Goal: Communication & Community: Answer question/provide support

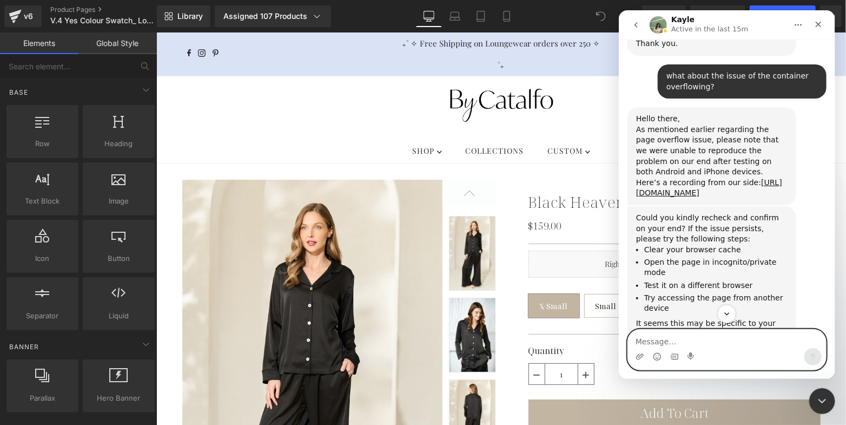
scroll to position [16957, 0]
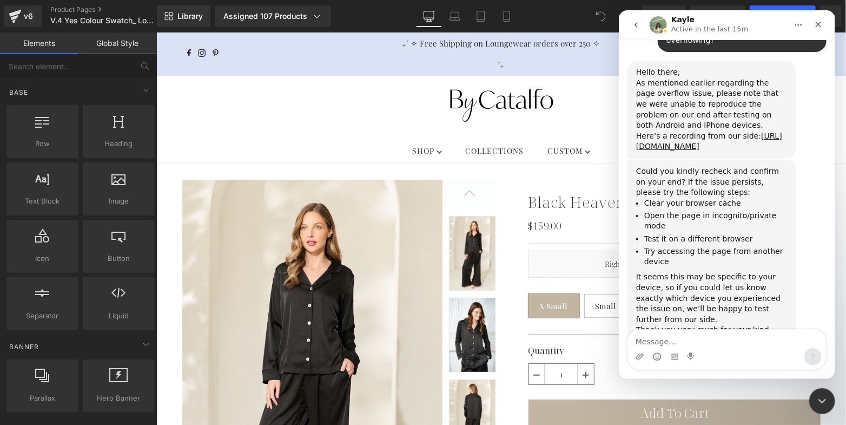
click at [76, 6] on div at bounding box center [423, 196] width 846 height 392
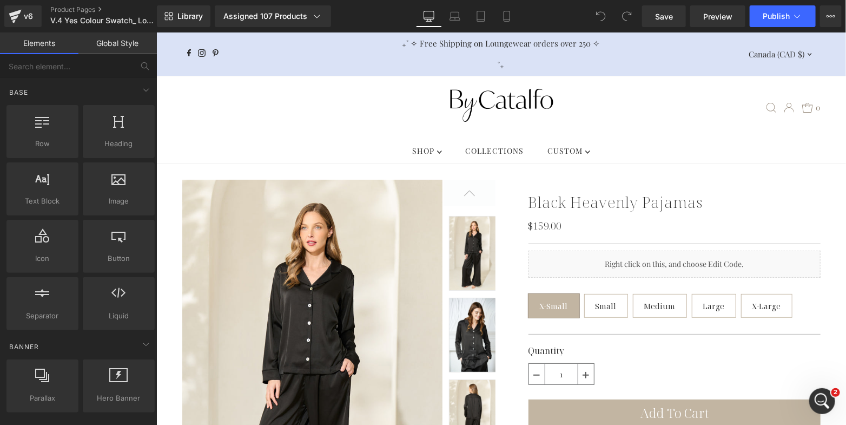
scroll to position [0, 0]
click at [77, 6] on link "Product Pages" at bounding box center [112, 9] width 124 height 9
click at [830, 398] on div "Open Intercom Messenger" at bounding box center [821, 399] width 36 height 36
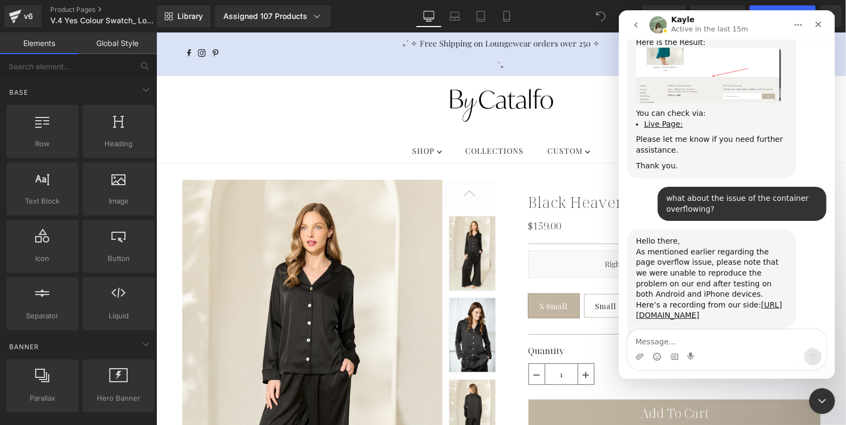
scroll to position [16932, 0]
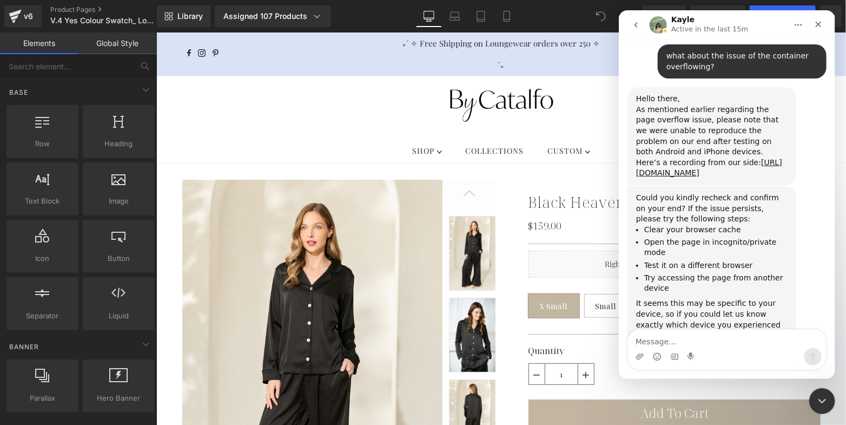
click at [669, 346] on textarea "Message…" at bounding box center [726, 338] width 198 height 18
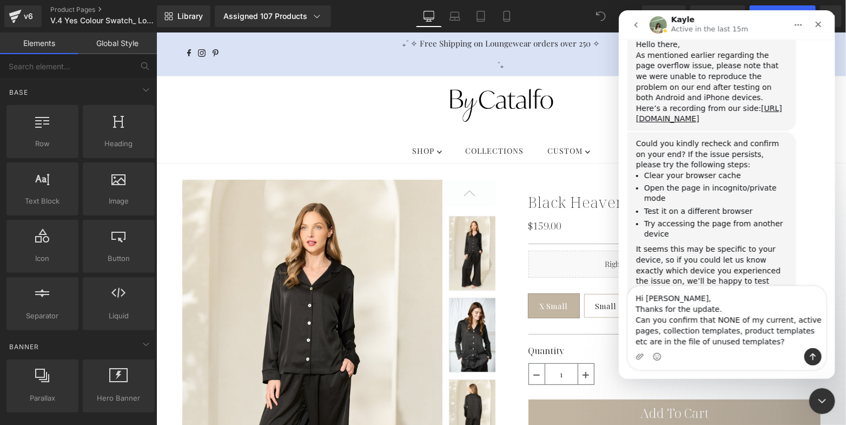
scroll to position [16997, 0]
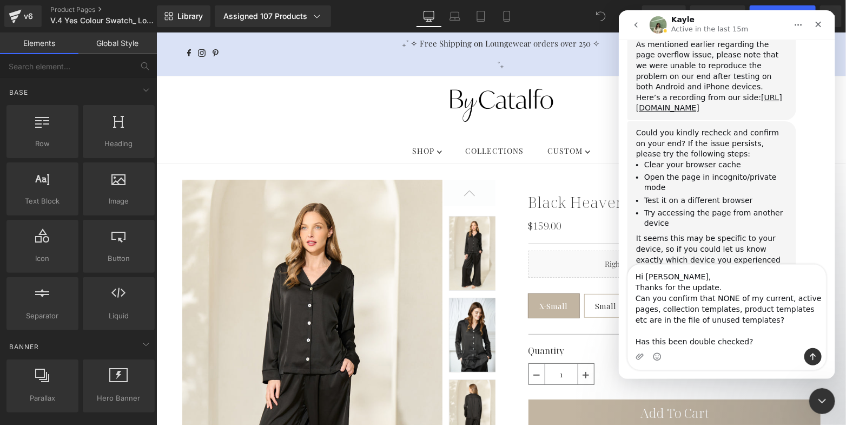
type textarea "Hi Kayle, Thanks for the update. Can you confirm that NONE of my current, activ…"
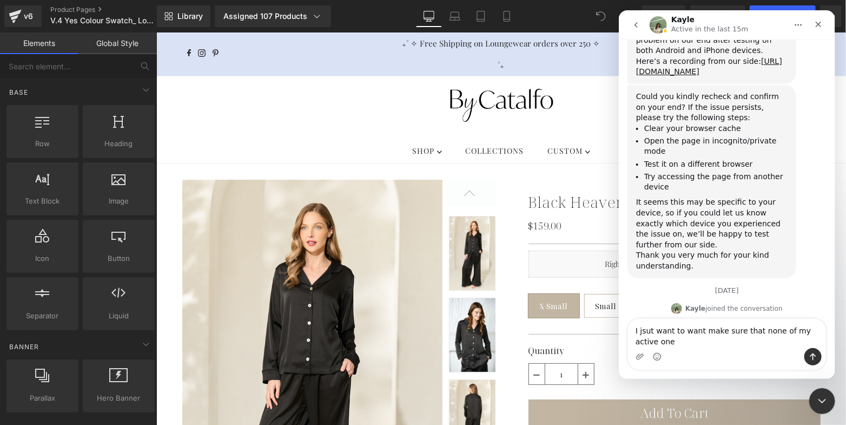
scroll to position [17044, 0]
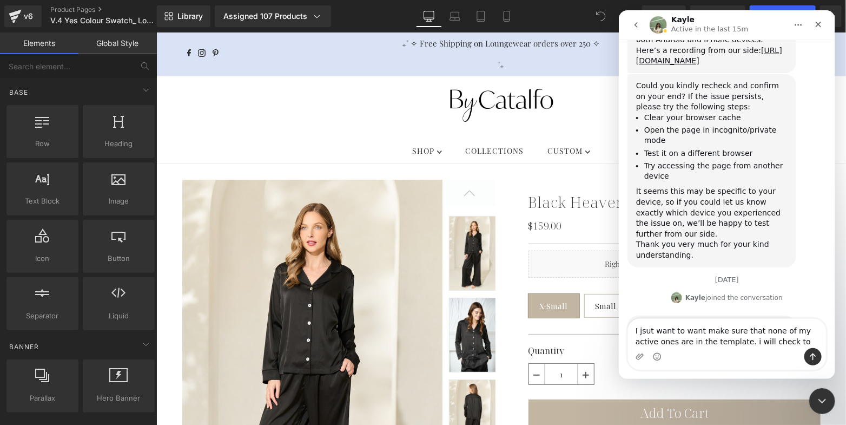
type textarea "I jsut want to want make sure that none of my active ones are in the template. …"
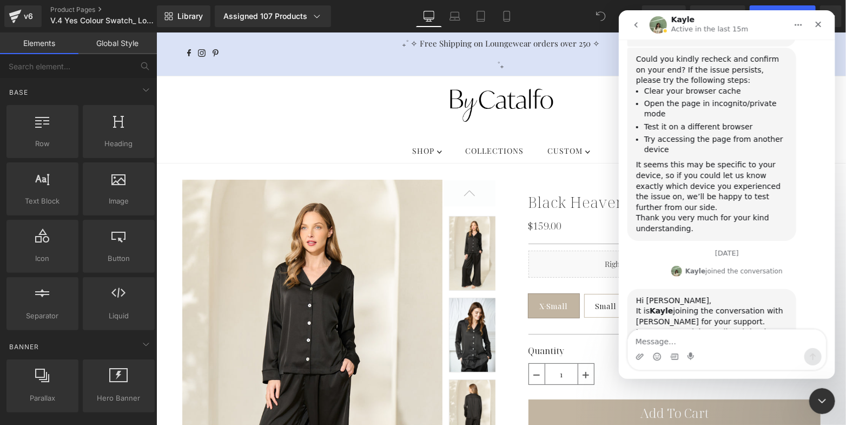
scroll to position [17079, 0]
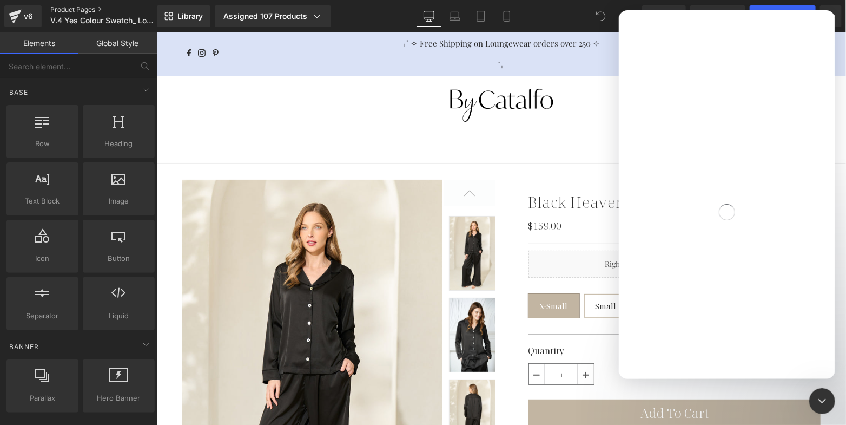
click at [91, 11] on link "Product Pages" at bounding box center [112, 9] width 124 height 9
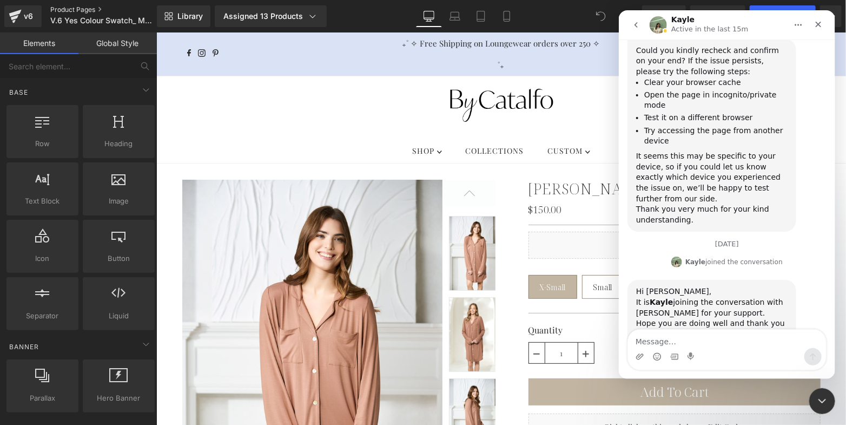
click at [88, 10] on link "Product Pages" at bounding box center [112, 9] width 124 height 9
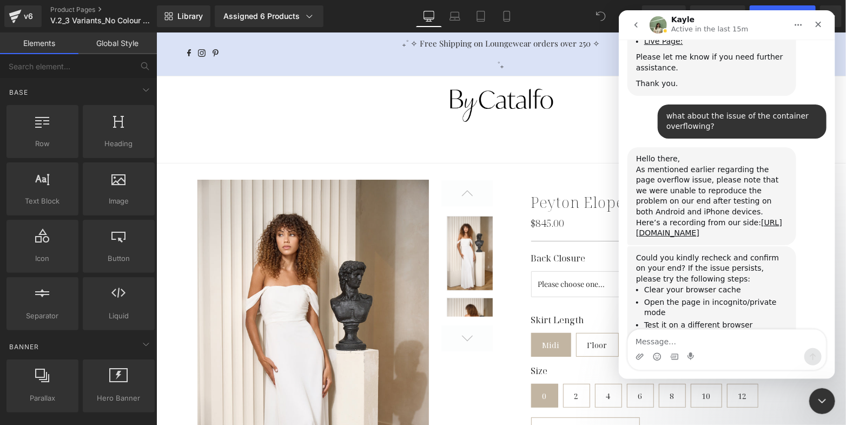
scroll to position [17030, 0]
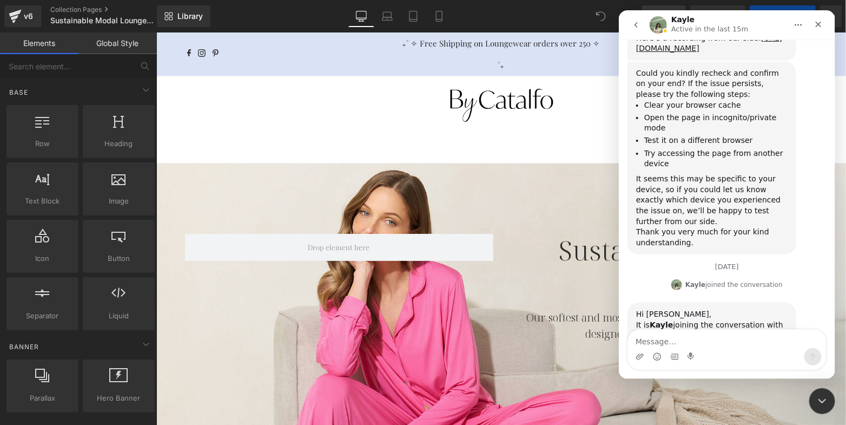
scroll to position [17030, 0]
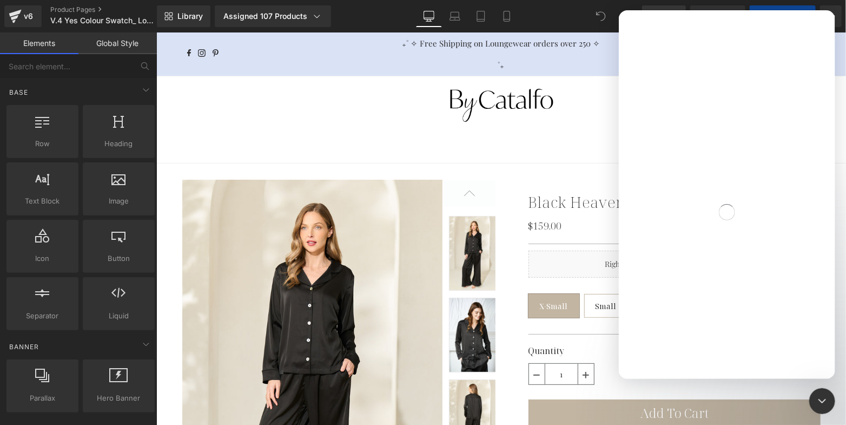
click at [74, 8] on div at bounding box center [423, 196] width 846 height 392
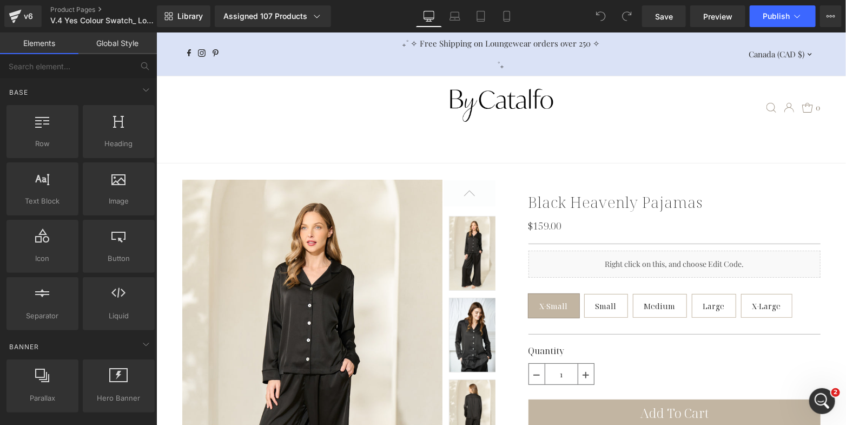
click at [74, 8] on link "Product Pages" at bounding box center [112, 9] width 124 height 9
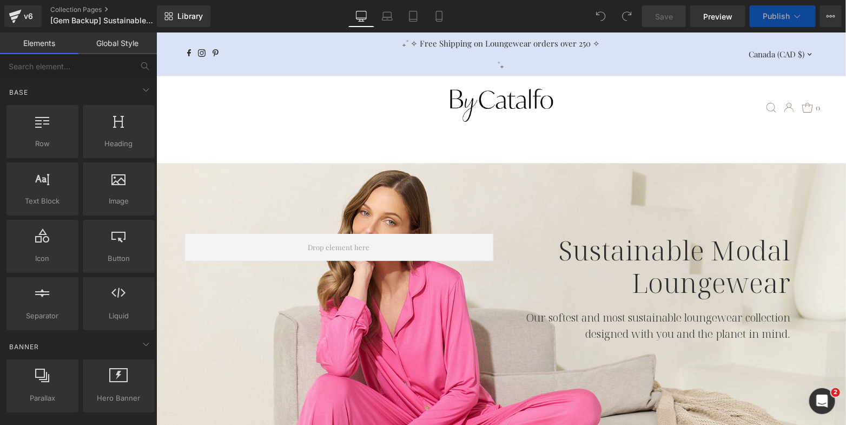
scroll to position [266, 0]
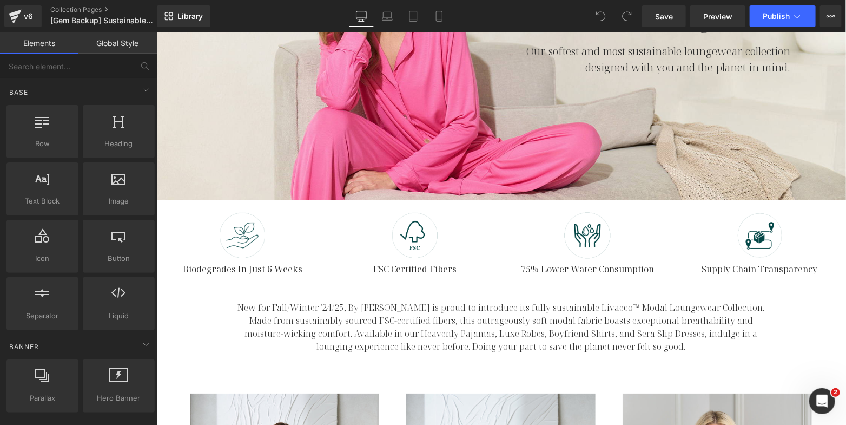
click at [83, 4] on div "v6 Collection Pages [Gem Backup] Sustainable Modal Loungewear" at bounding box center [78, 16] width 157 height 32
click at [83, 10] on link "Collection Pages" at bounding box center [112, 9] width 124 height 9
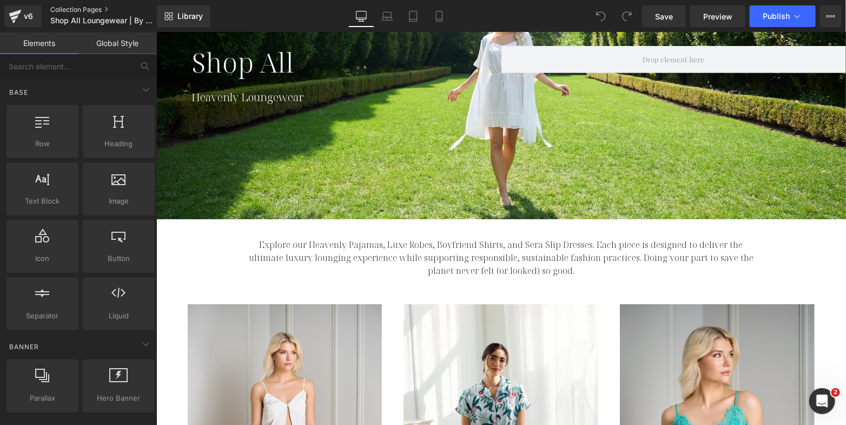
click at [88, 9] on link "Collection Pages" at bounding box center [112, 9] width 124 height 9
